Goal: Task Accomplishment & Management: Manage account settings

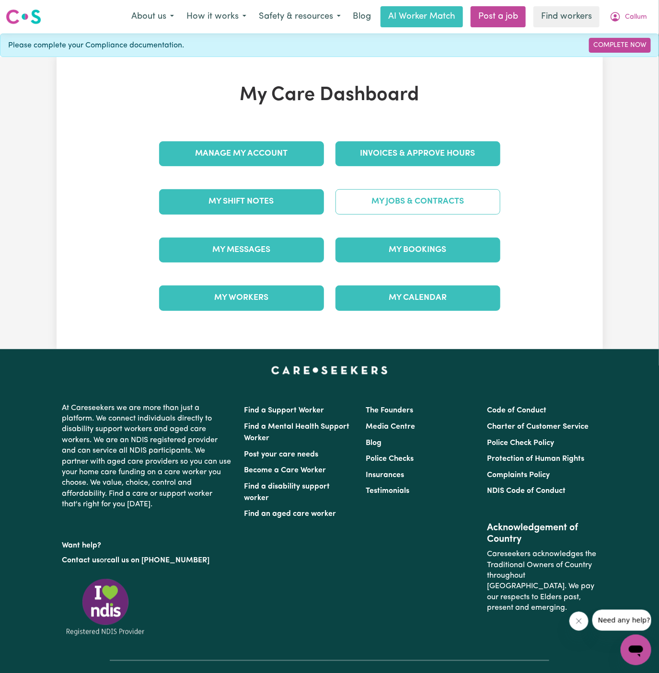
click at [413, 201] on link "My Jobs & Contracts" at bounding box center [417, 201] width 165 height 25
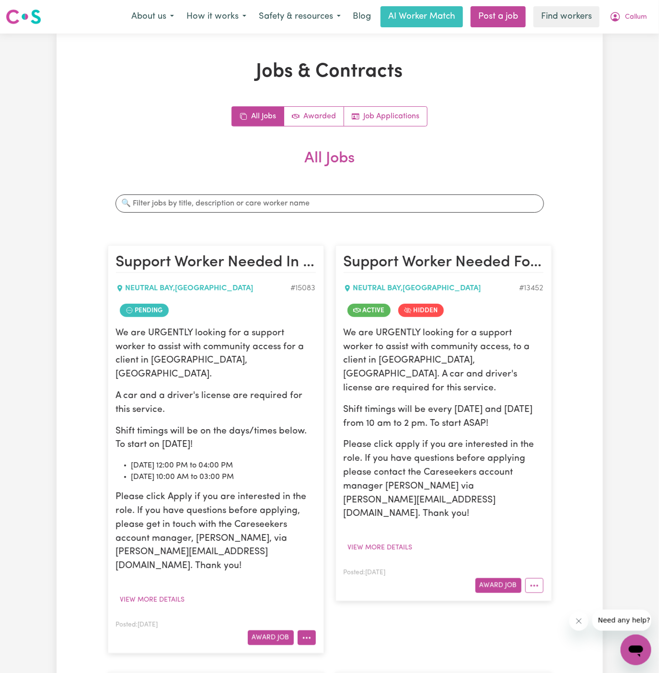
click at [306, 634] on icon "More options" at bounding box center [307, 639] width 10 height 10
click at [339, 511] on link "View/Edit Contract" at bounding box center [344, 520] width 93 height 19
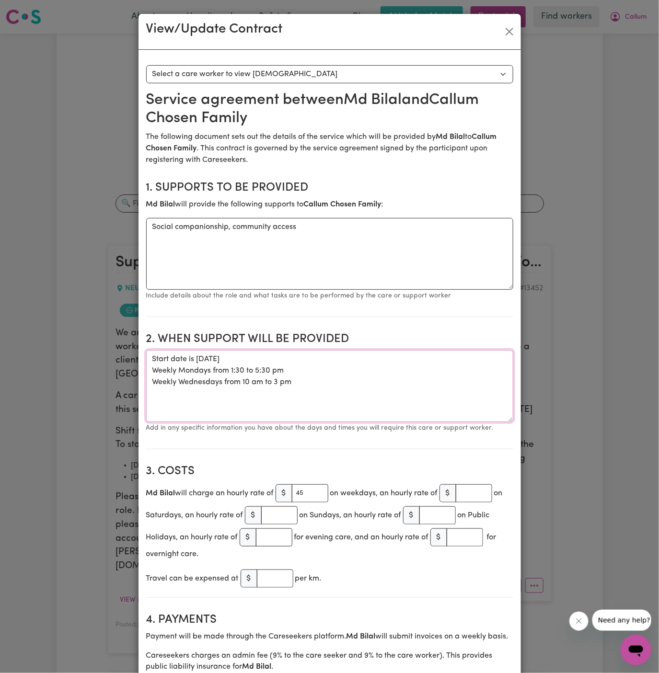
click at [233, 357] on textarea "Start date is [DATE] Weekly Mondays from 1:30 to 5:30 pm Weekly Wednesdays from…" at bounding box center [329, 386] width 367 height 72
click at [355, 391] on textarea "Start date is [DATE] Weekly Mondays from 1:30 to 5:30 pm Weekly Wednesdays from…" at bounding box center [329, 386] width 367 height 72
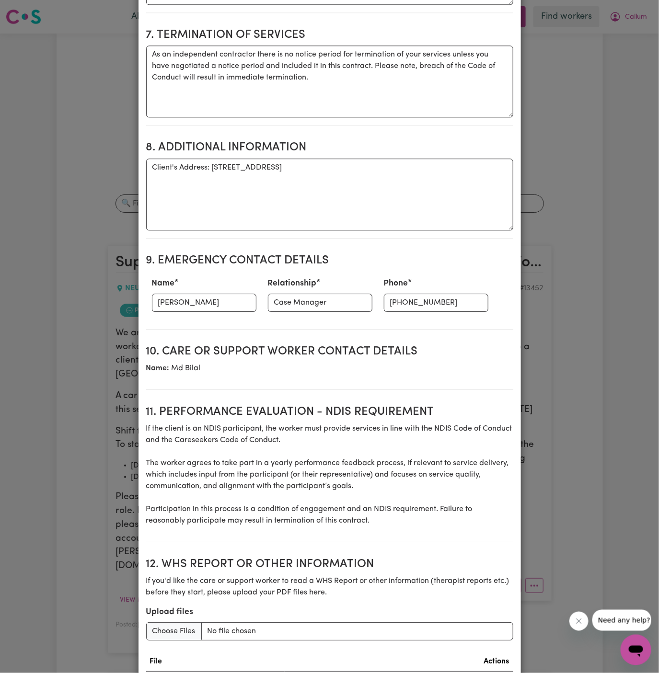
scroll to position [970, 0]
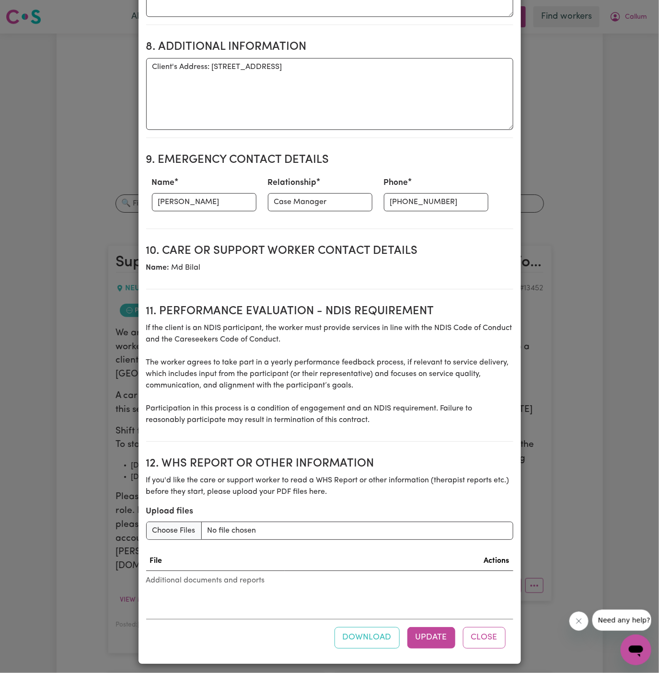
type textarea "Start date is [DATE] Weekly Mondays from 1:30 to 5:30 pm Weekly Wednesdays from…"
click at [432, 648] on div "Download Update Close" at bounding box center [329, 637] width 367 height 37
click at [429, 627] on button "Update" at bounding box center [431, 637] width 48 height 21
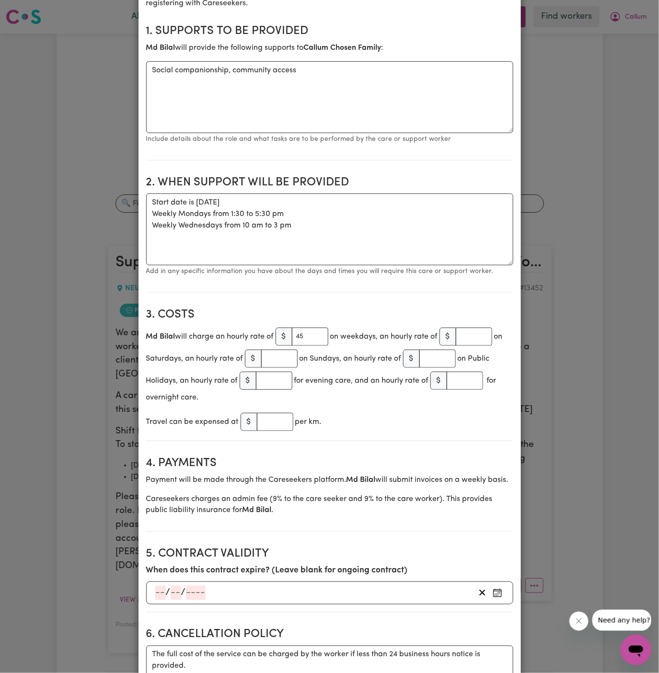
scroll to position [0, 0]
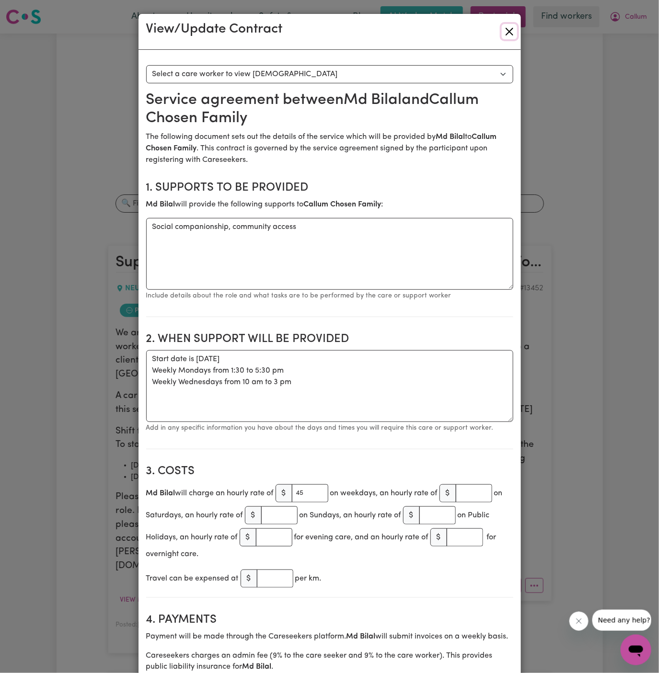
click at [507, 33] on button "Close" at bounding box center [509, 31] width 15 height 15
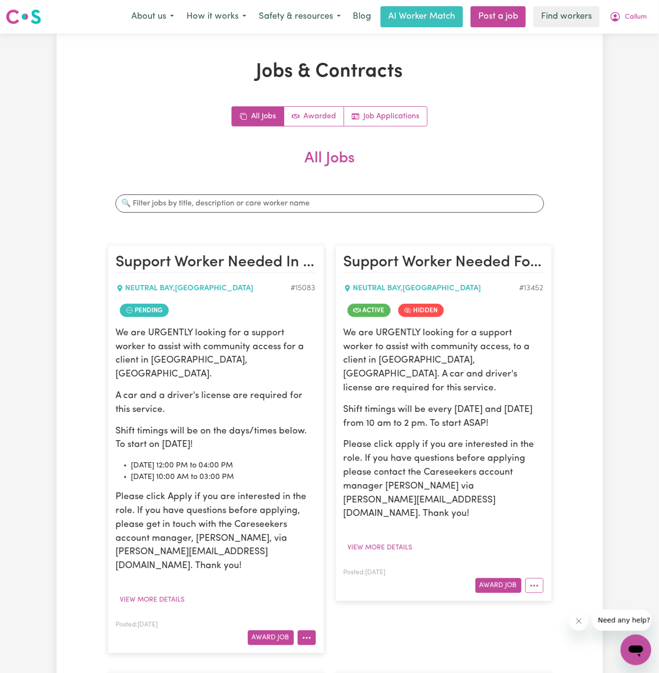
click at [302, 634] on icon "More options" at bounding box center [307, 639] width 10 height 10
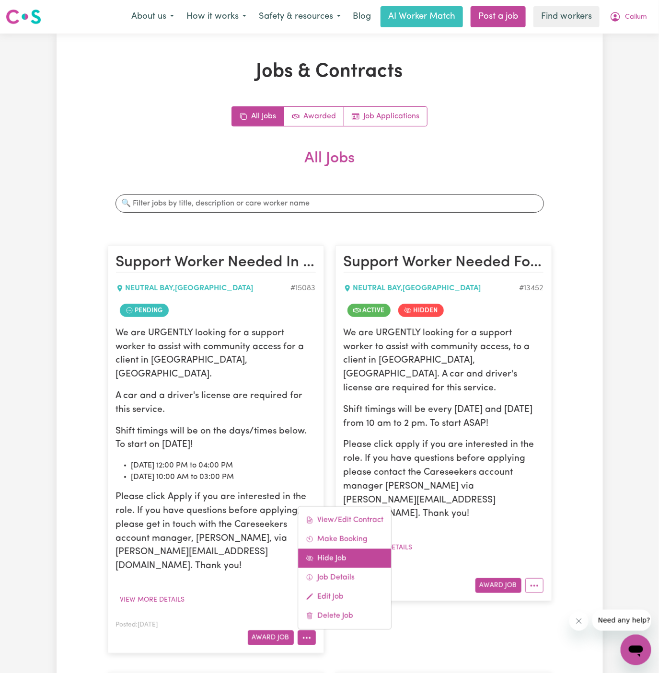
click at [347, 549] on link "Hide Job" at bounding box center [344, 558] width 93 height 19
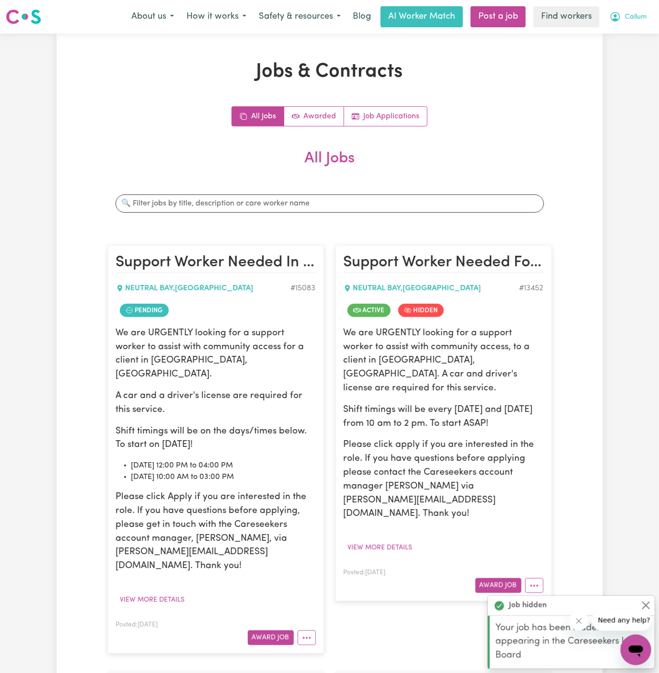
click at [636, 16] on span "Callum" at bounding box center [636, 17] width 22 height 11
click at [629, 37] on link "My Dashboard" at bounding box center [615, 37] width 76 height 18
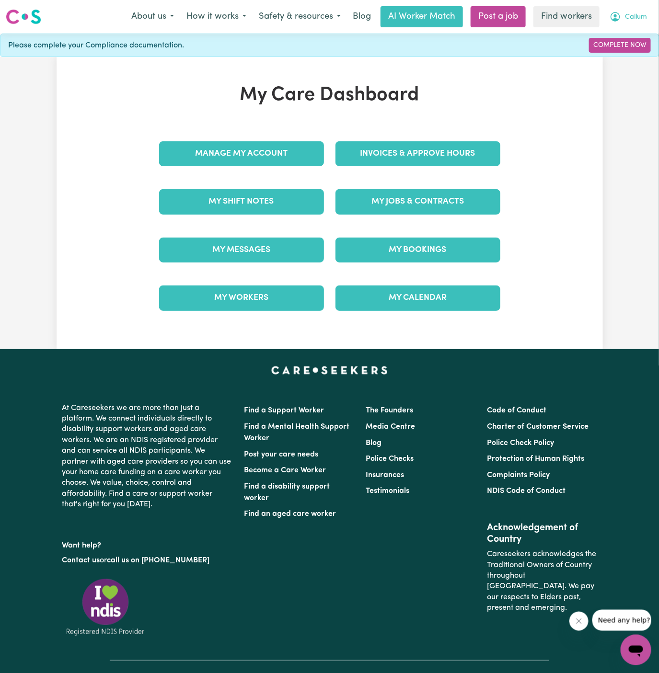
click at [645, 13] on span "Callum" at bounding box center [636, 17] width 22 height 11
click at [611, 54] on link "Logout" at bounding box center [615, 55] width 76 height 18
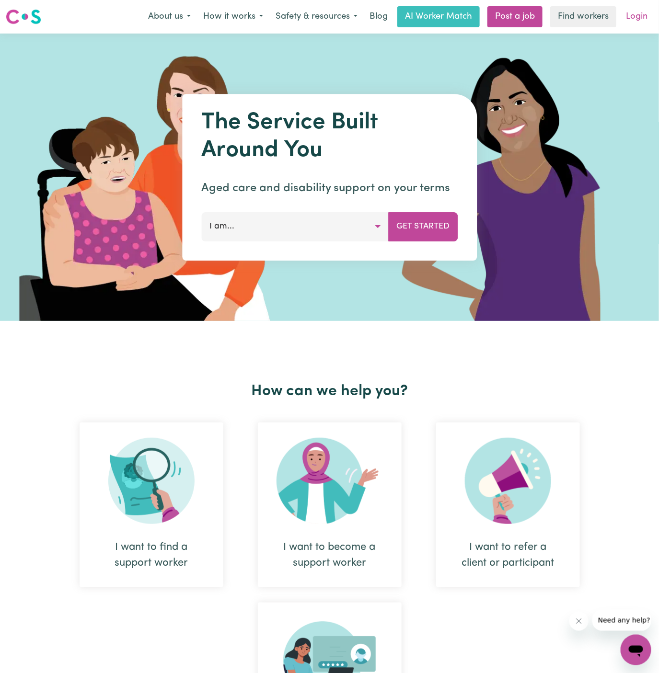
click at [633, 14] on link "Login" at bounding box center [636, 16] width 33 height 21
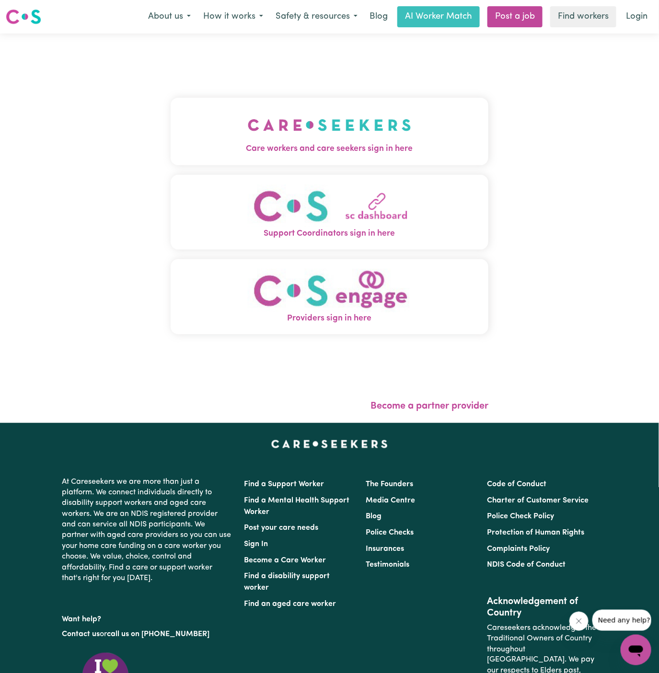
click at [357, 139] on img "Care workers and care seekers sign in here" at bounding box center [329, 124] width 163 height 35
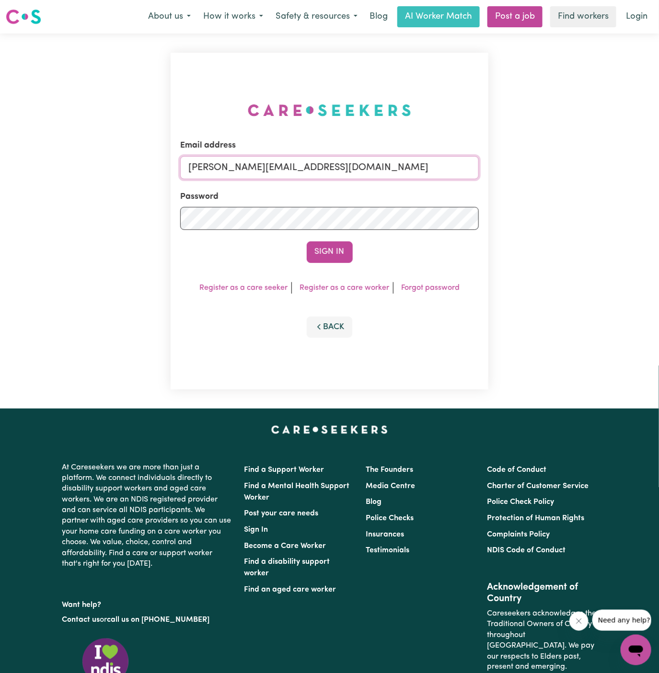
click at [405, 164] on input "[PERSON_NAME][EMAIL_ADDRESS][DOMAIN_NAME]" at bounding box center [329, 167] width 299 height 23
drag, startPoint x: 241, startPoint y: 168, endPoint x: 519, endPoint y: 171, distance: 278.4
click at [519, 171] on div "Email address [EMAIL_ADDRESS][DOMAIN_NAME] Password Sign In Register as a care …" at bounding box center [329, 221] width 659 height 375
type input "[EMAIL_ADDRESS][DOMAIN_NAME]"
click at [307, 242] on button "Sign In" at bounding box center [330, 252] width 46 height 21
